Goal: Task Accomplishment & Management: Manage account settings

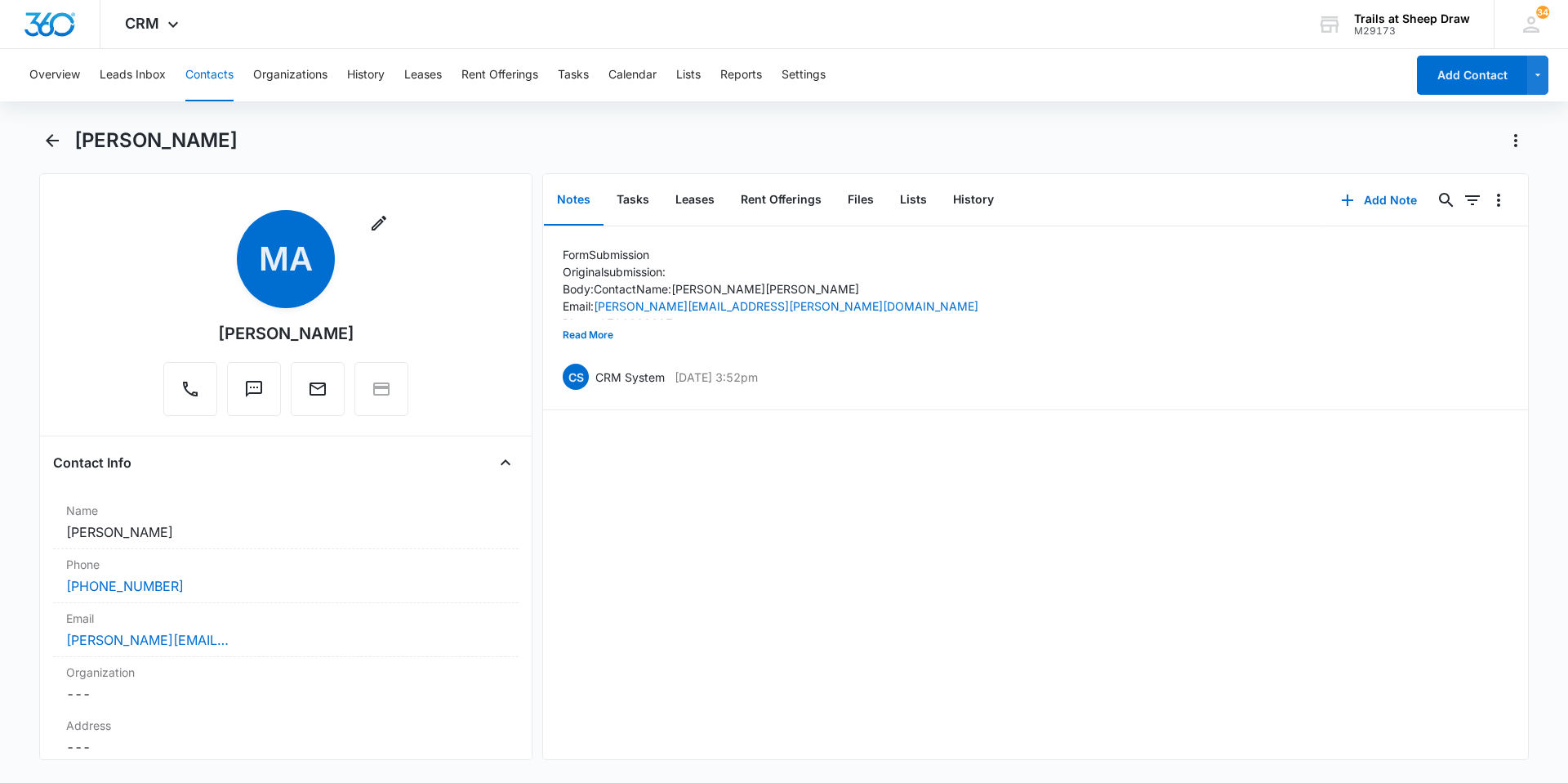
scroll to position [2697, 0]
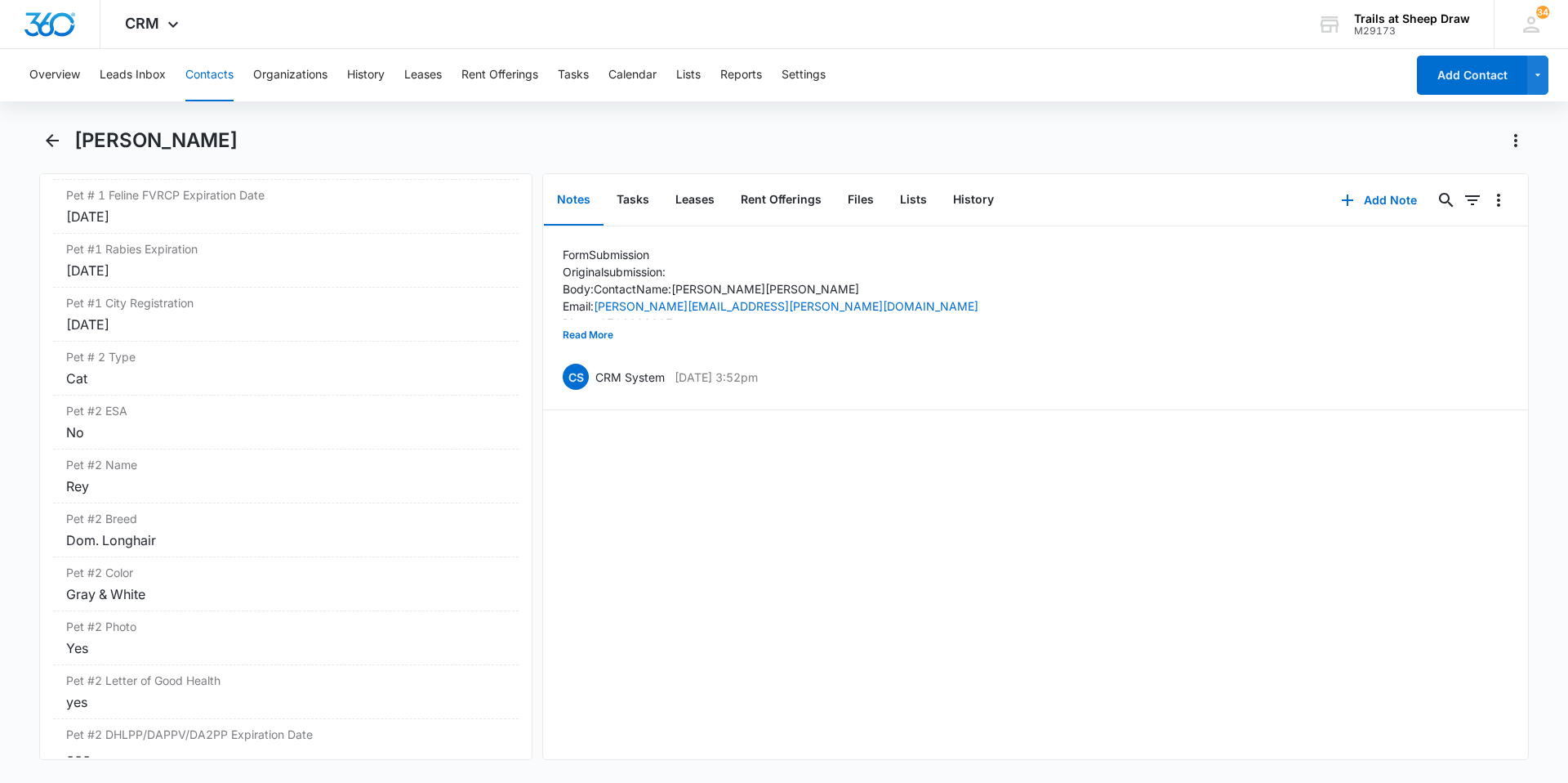
click at [201, 74] on button "Contacts" at bounding box center [209, 75] width 48 height 53
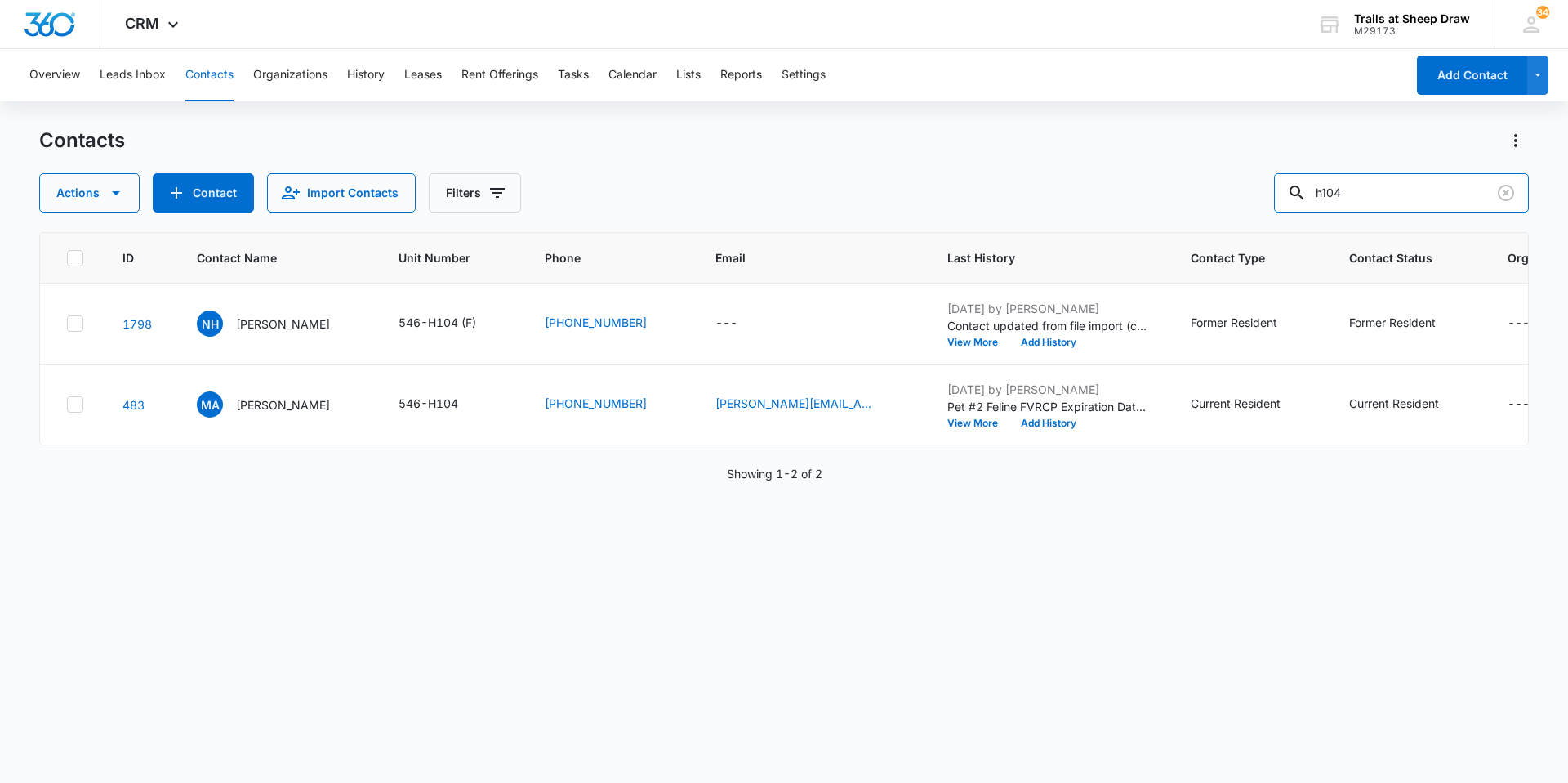
drag, startPoint x: 1386, startPoint y: 178, endPoint x: 1230, endPoint y: 190, distance: 156.5
click at [1232, 190] on div "Actions Contact Import Contacts Filters h104" at bounding box center [784, 193] width 1490 height 39
type input "q105"
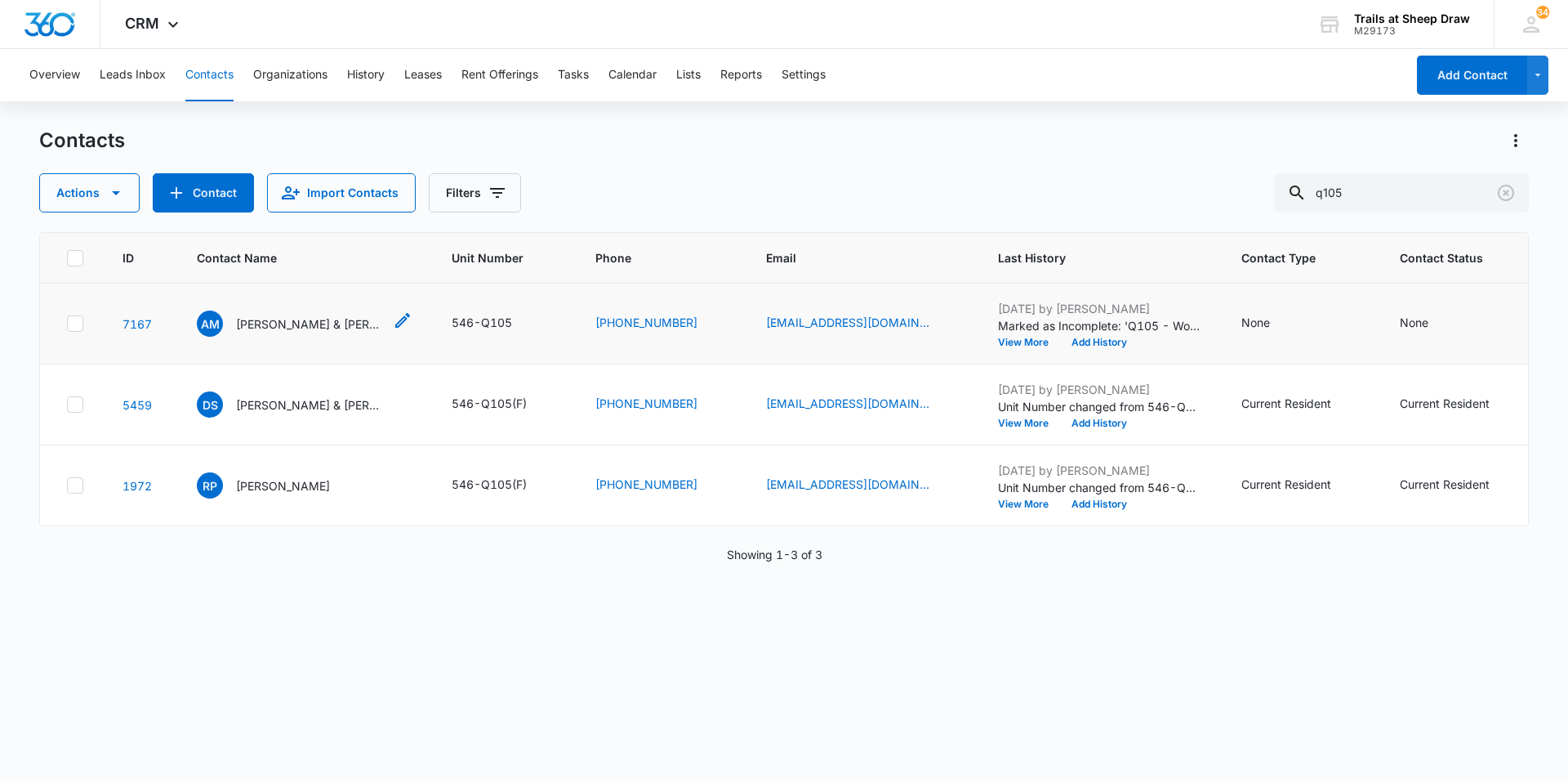
click at [316, 322] on p "[PERSON_NAME] & [PERSON_NAME]" at bounding box center [309, 324] width 147 height 17
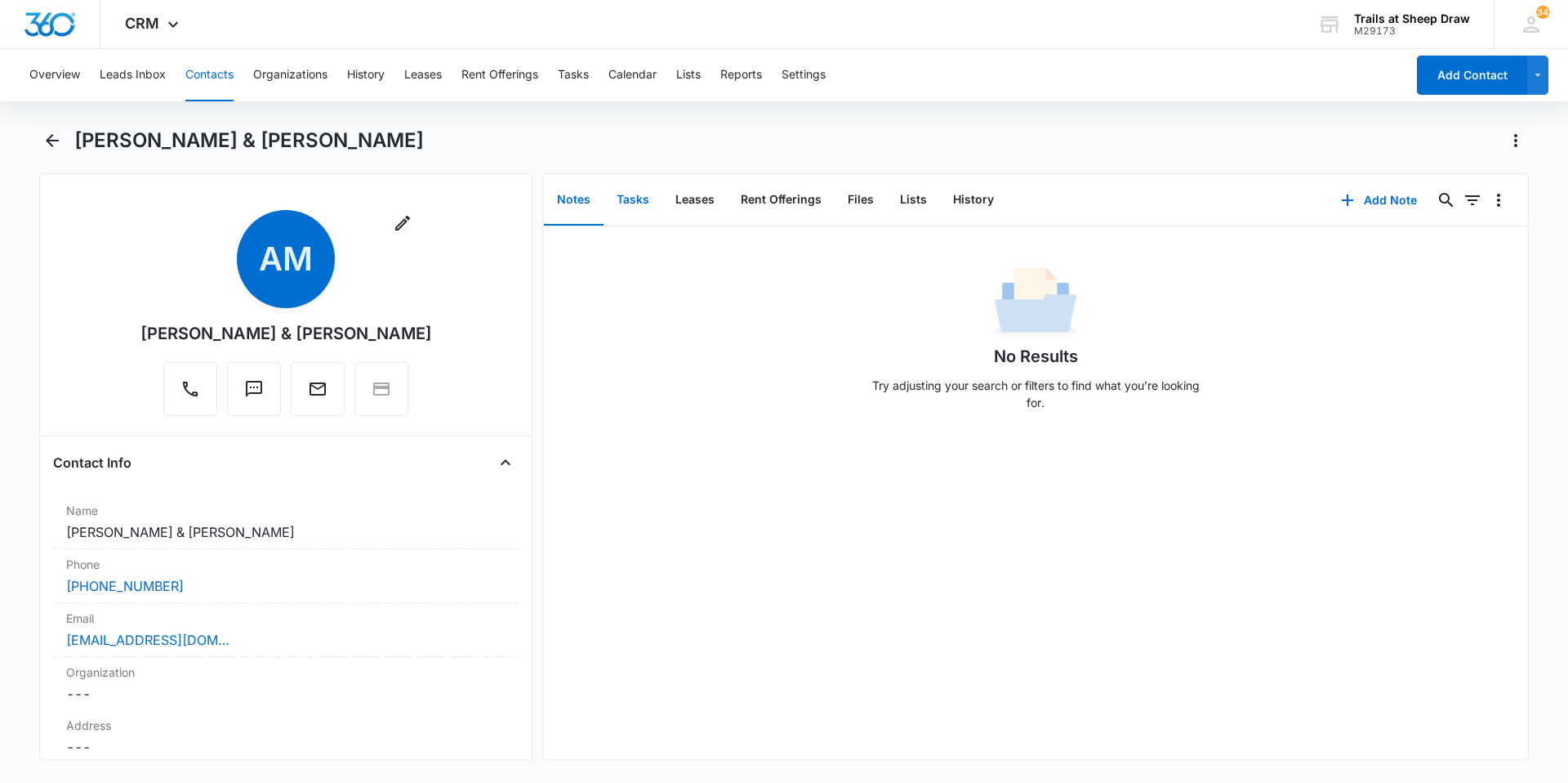
click at [625, 215] on button "Tasks" at bounding box center [632, 200] width 59 height 51
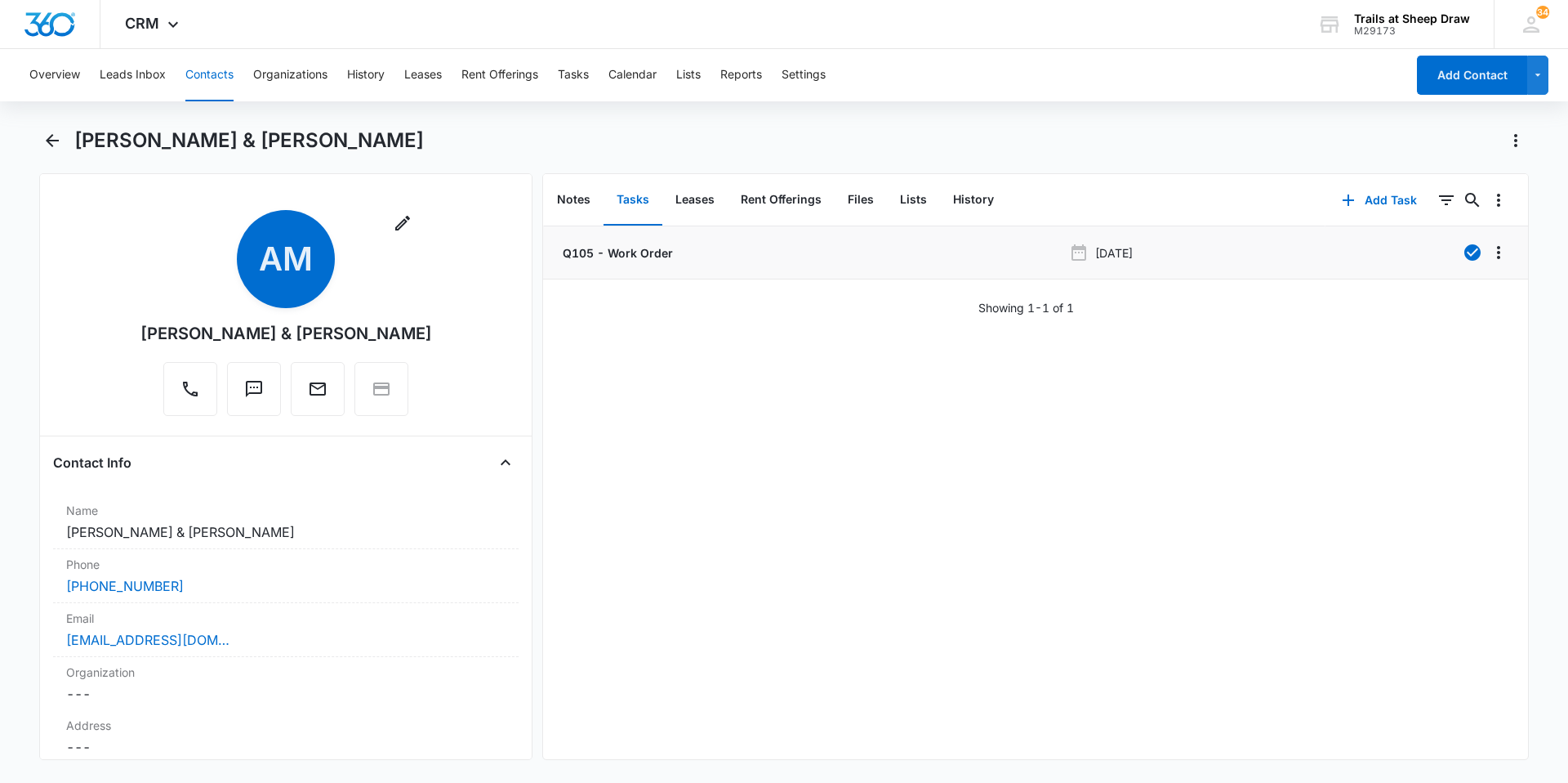
click at [639, 246] on p "Q105 - Work Order" at bounding box center [616, 253] width 113 height 17
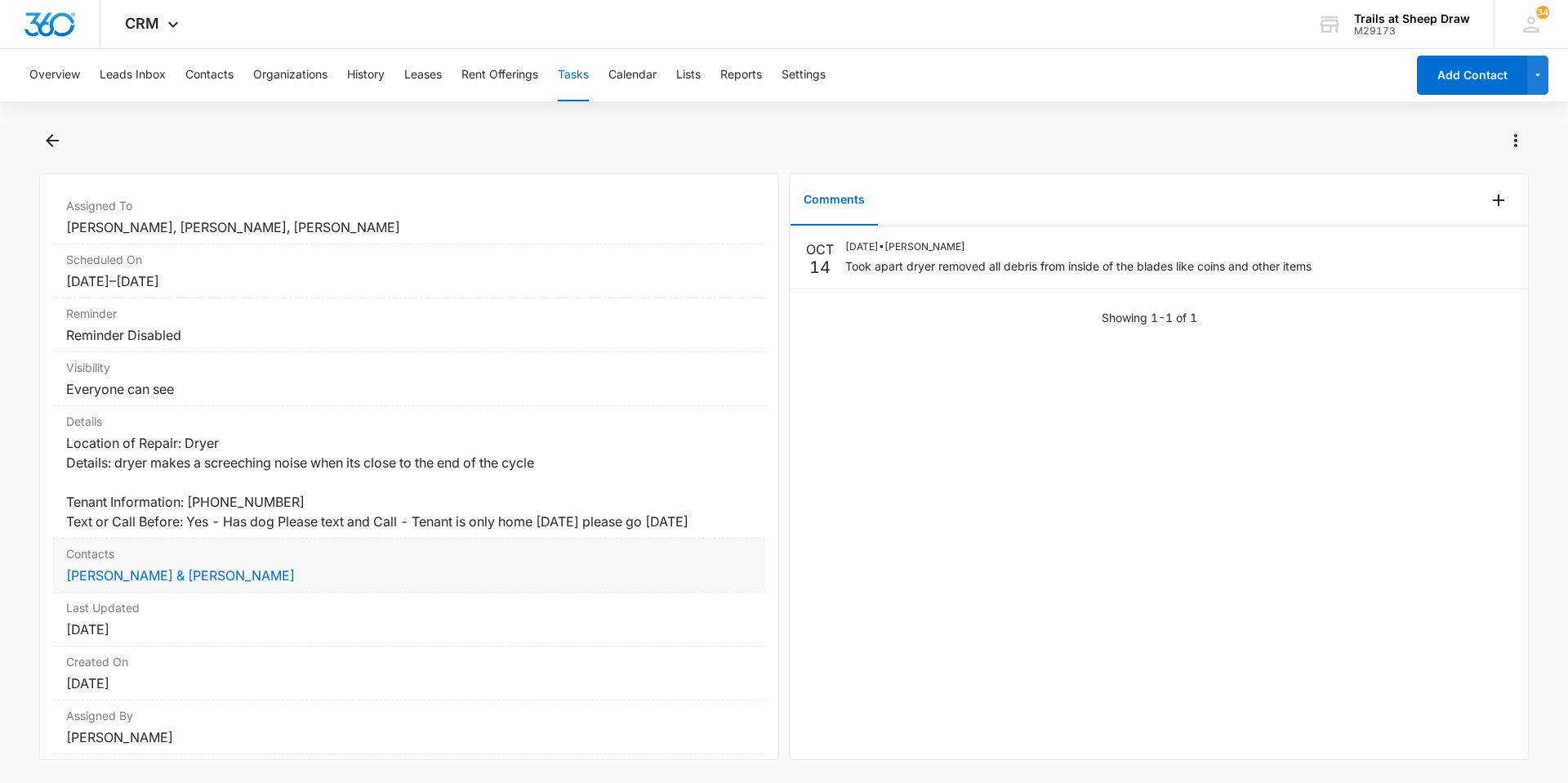
scroll to position [91, 0]
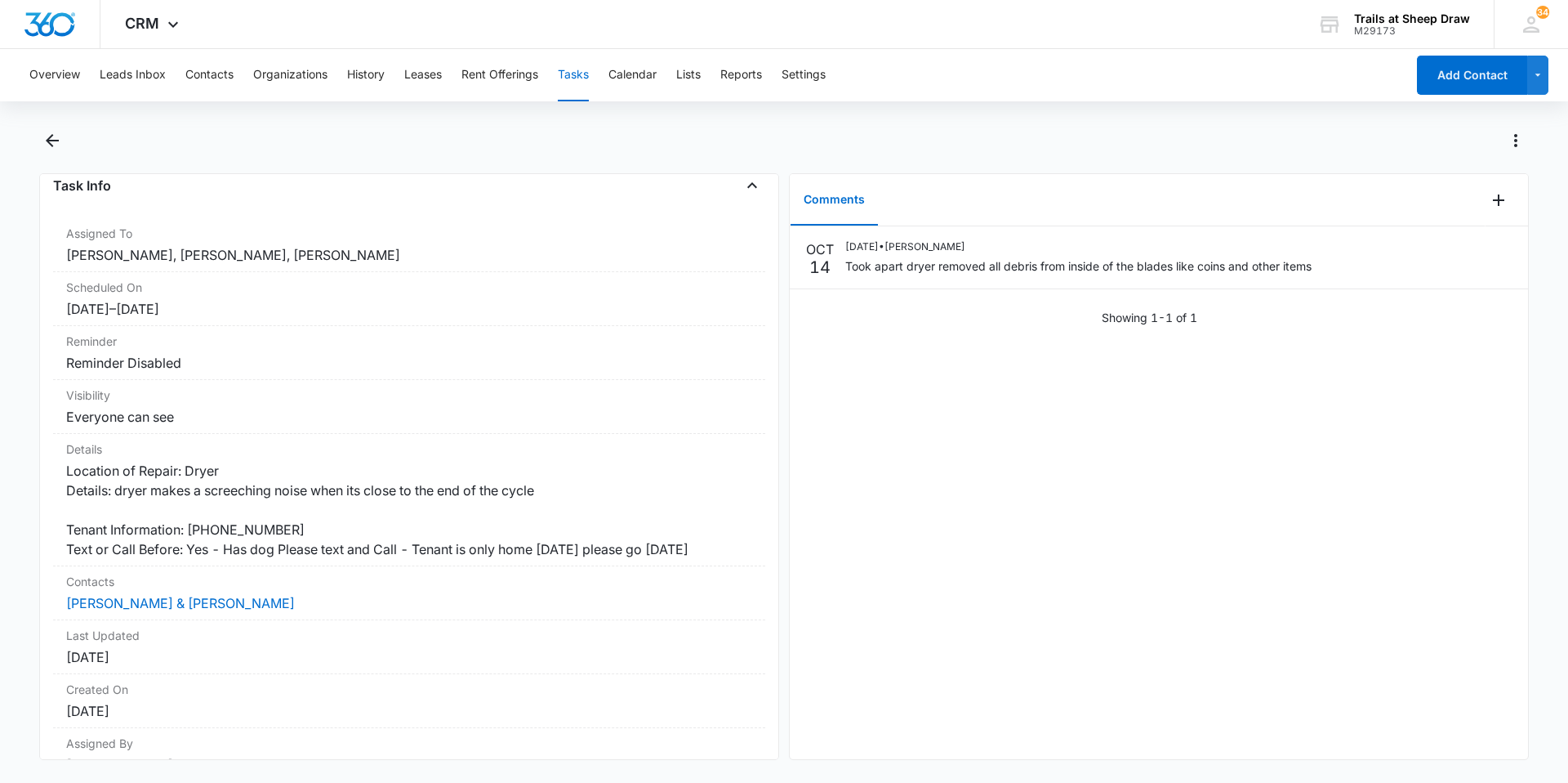
click at [586, 71] on button "Tasks" at bounding box center [573, 75] width 31 height 53
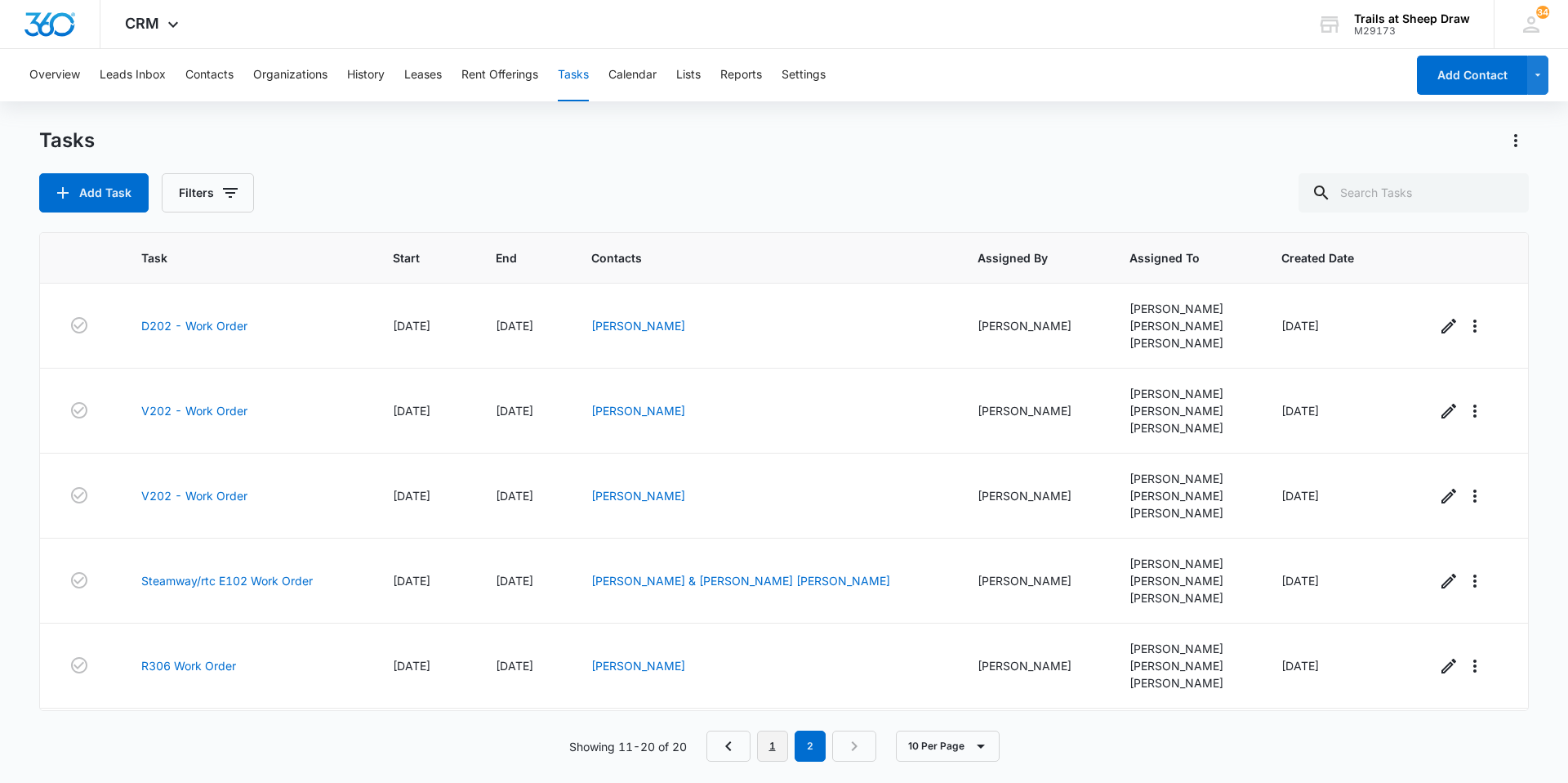
click at [780, 747] on link "1" at bounding box center [773, 746] width 31 height 31
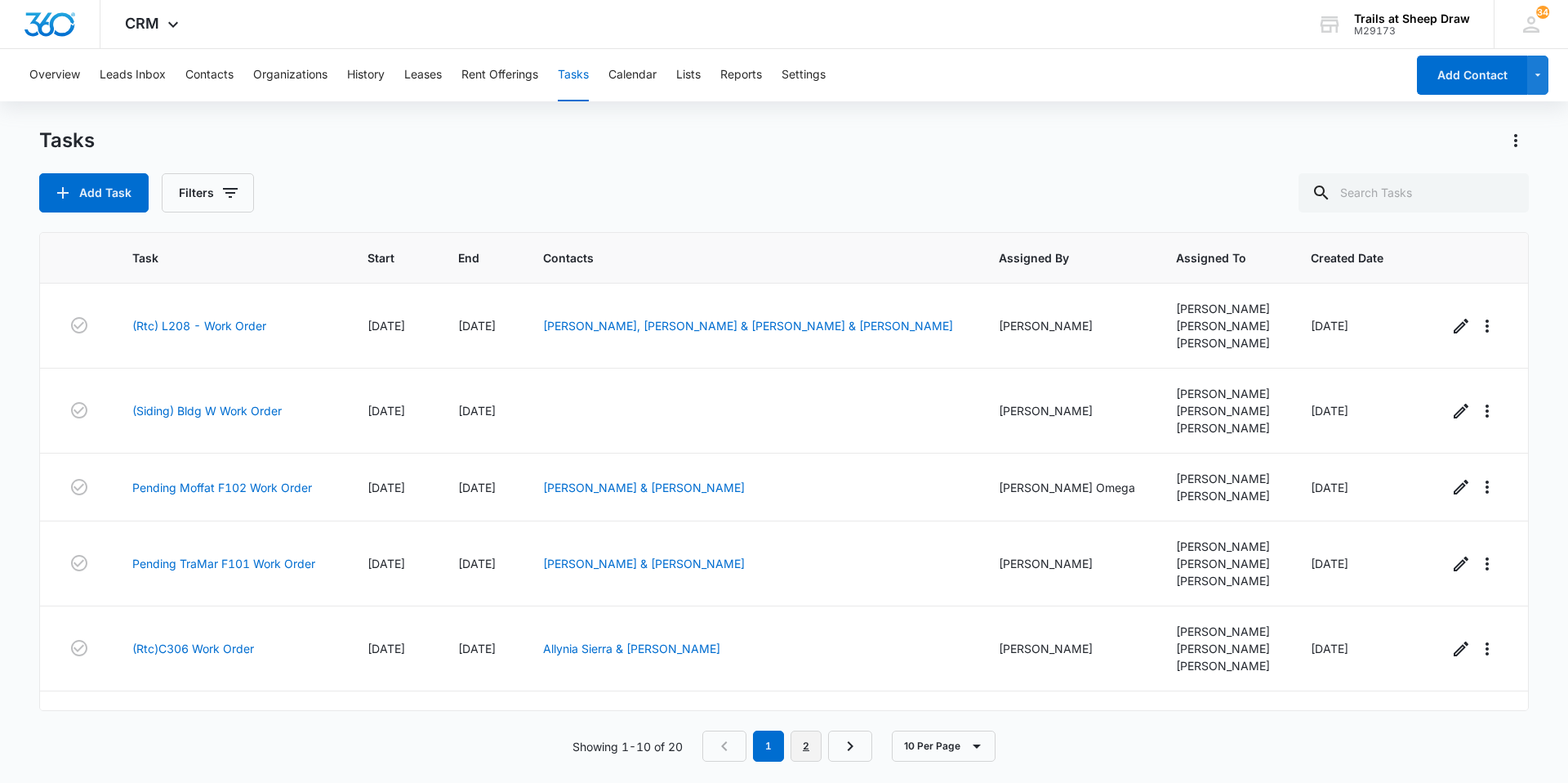
click at [809, 755] on link "2" at bounding box center [806, 746] width 31 height 31
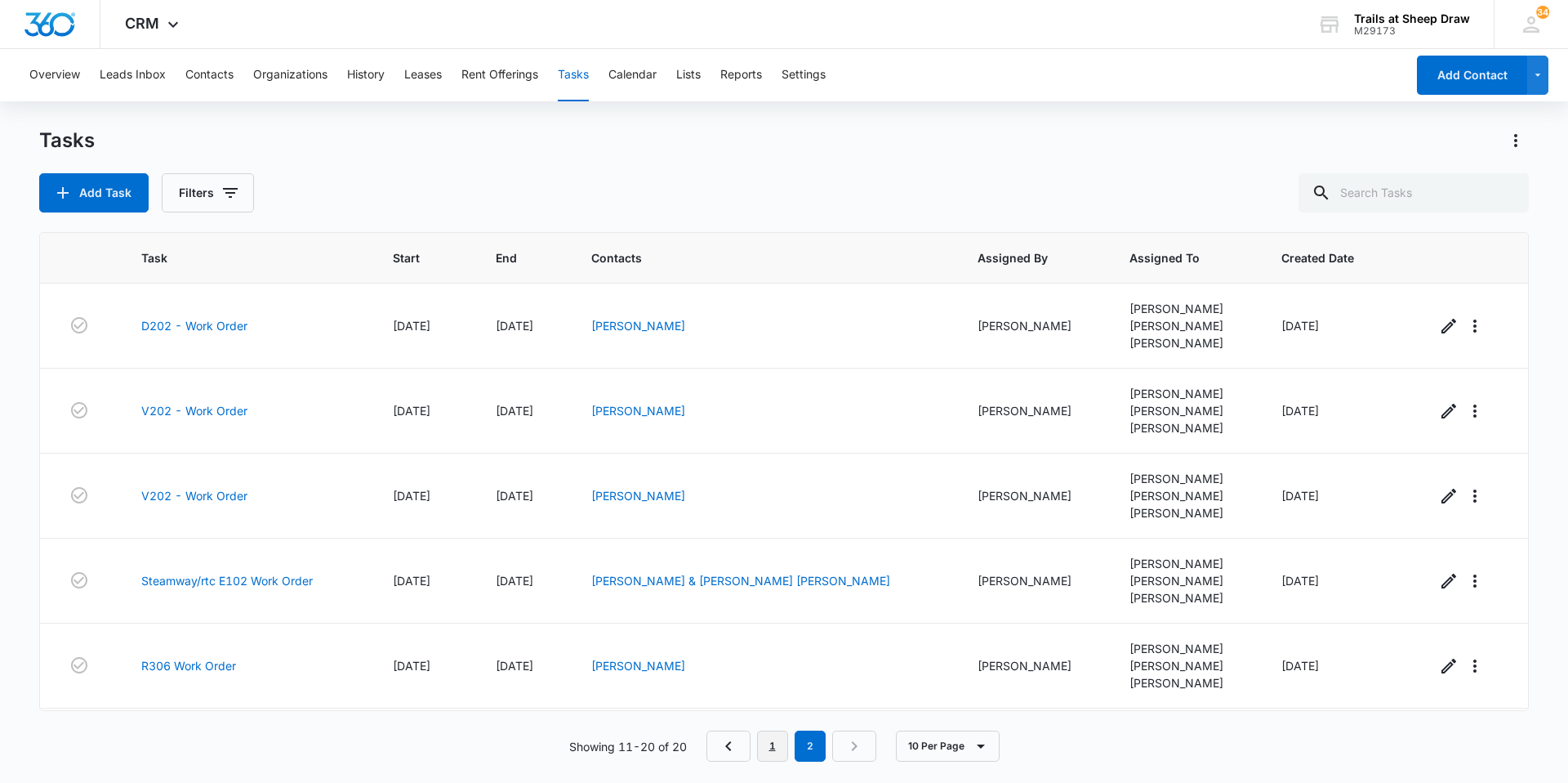
click at [780, 751] on link "1" at bounding box center [773, 746] width 31 height 31
